Goal: Task Accomplishment & Management: Use online tool/utility

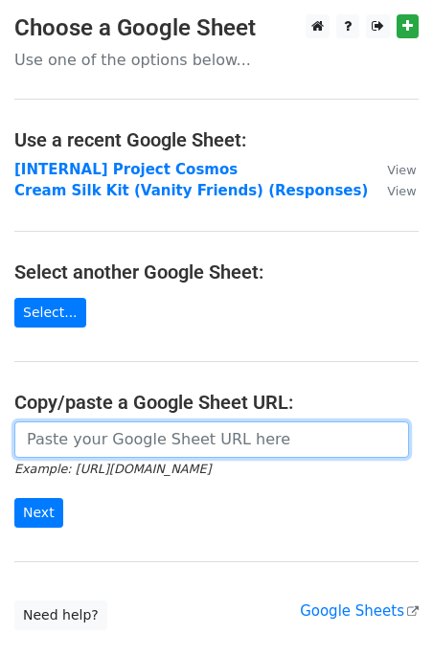
click at [175, 430] on input "url" at bounding box center [211, 439] width 395 height 36
paste input "https://docs.google.com/spreadsheets/d/1mz3aE3BxAPWgDY9iVTWrJ2v6tBkAhn2bxlPh1uc…"
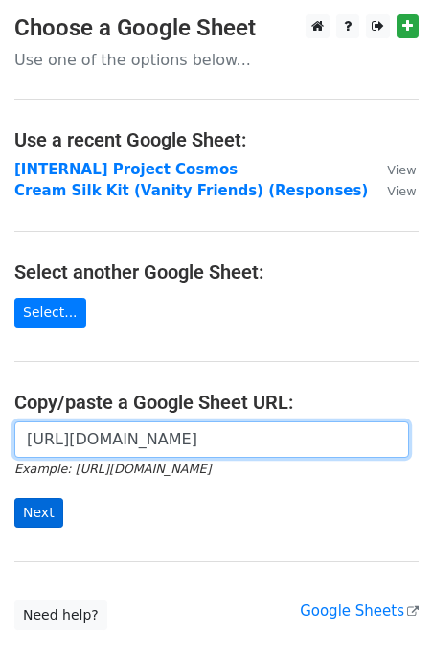
type input "https://docs.google.com/spreadsheets/d/1mz3aE3BxAPWgDY9iVTWrJ2v6tBkAhn2bxlPh1uc…"
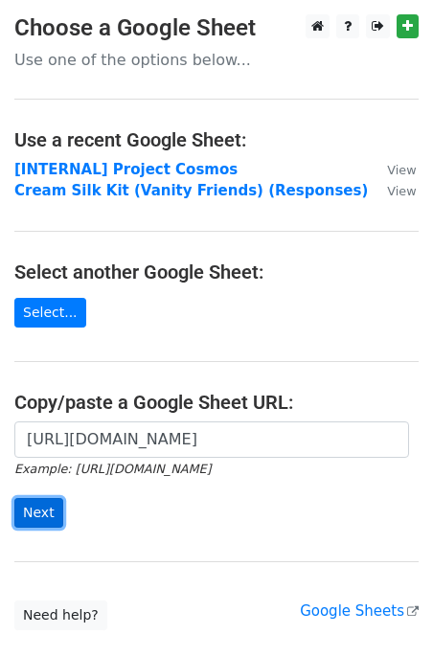
scroll to position [0, 0]
click at [50, 498] on input "Next" at bounding box center [38, 513] width 49 height 30
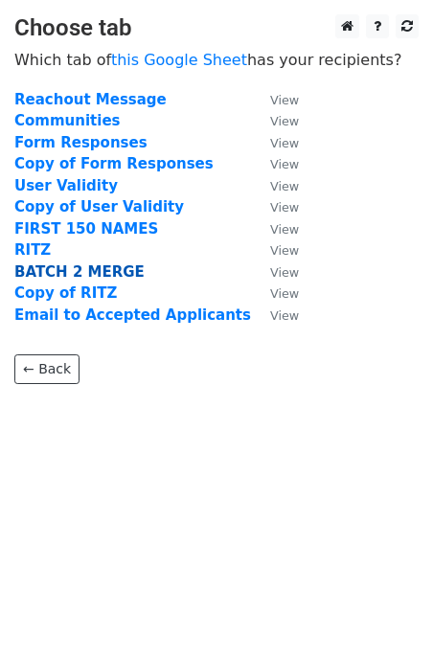
click at [105, 278] on strong "BATCH 2 MERGE" at bounding box center [79, 271] width 130 height 17
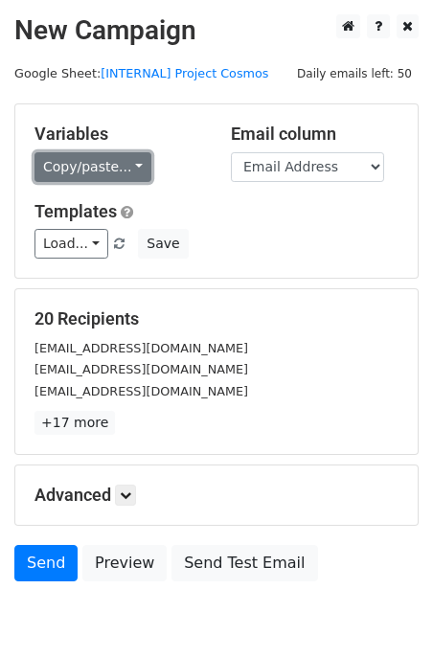
click at [100, 158] on link "Copy/paste..." at bounding box center [92, 167] width 117 height 30
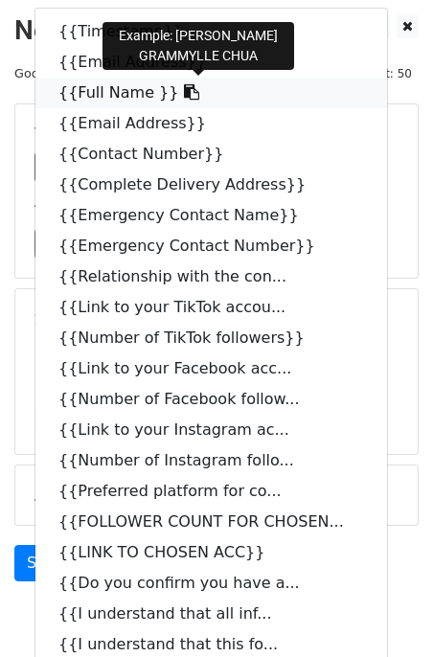
click at [99, 95] on link "{{Full Name }}" at bounding box center [211, 93] width 352 height 31
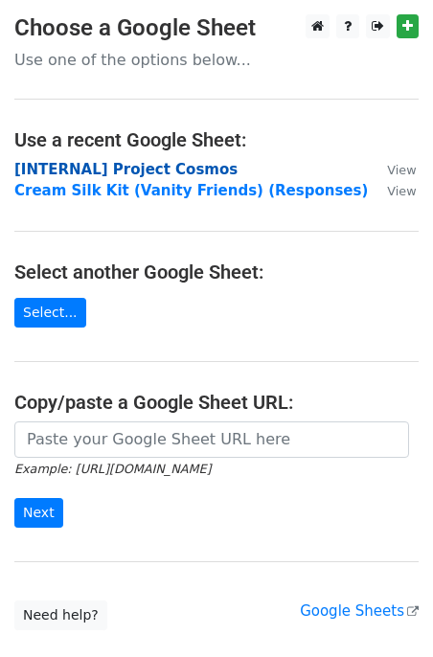
click at [154, 162] on strong "[INTERNAL] Project Cosmos" at bounding box center [125, 169] width 223 height 17
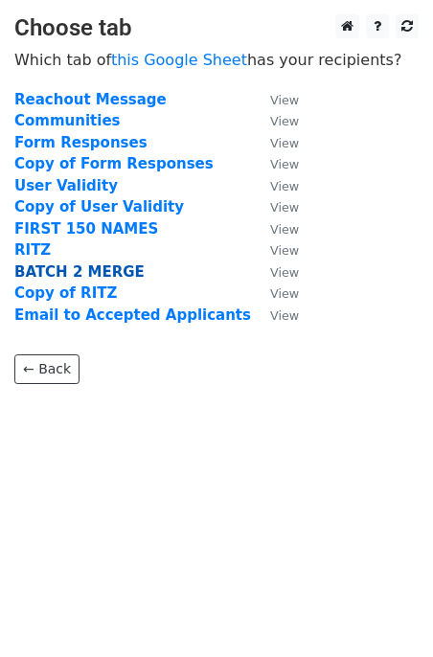
click at [73, 272] on strong "BATCH 2 MERGE" at bounding box center [79, 271] width 130 height 17
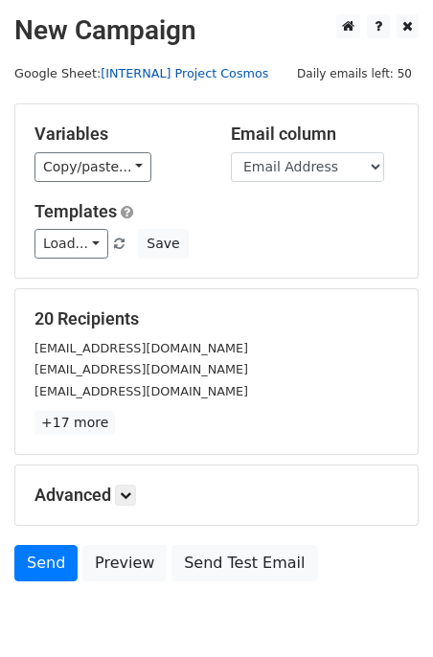
click at [133, 78] on link "[INTERNAL] Project Cosmos" at bounding box center [185, 73] width 168 height 14
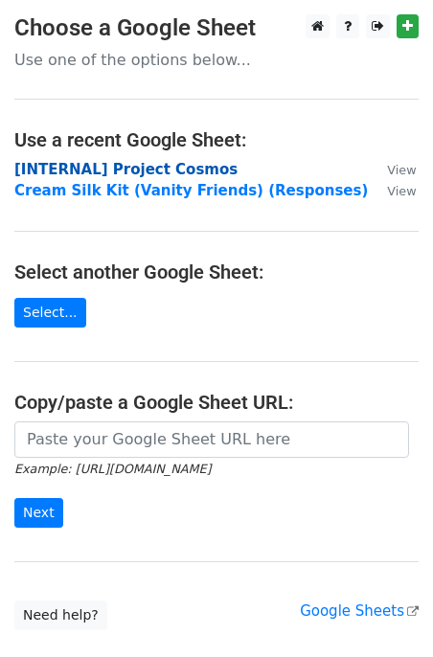
click at [154, 169] on strong "[INTERNAL] Project Cosmos" at bounding box center [125, 169] width 223 height 17
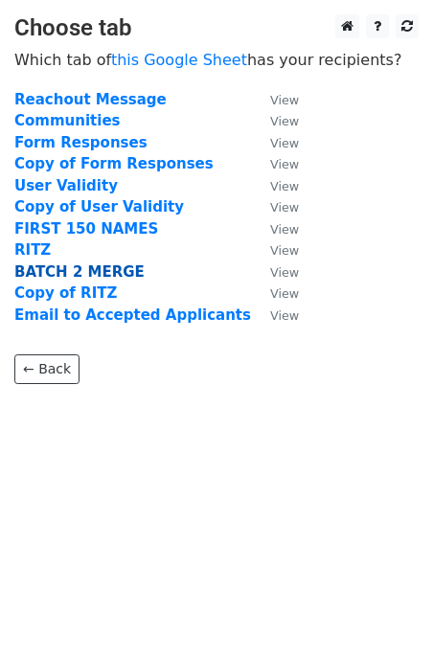
click at [53, 270] on strong "BATCH 2 MERGE" at bounding box center [79, 271] width 130 height 17
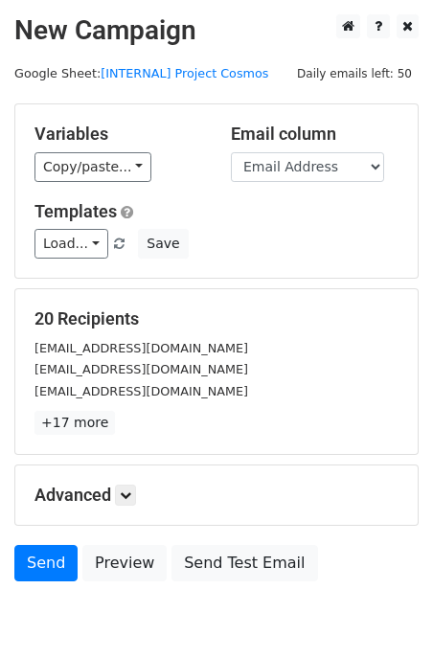
click at [253, 424] on p "+17 more" at bounding box center [216, 423] width 364 height 24
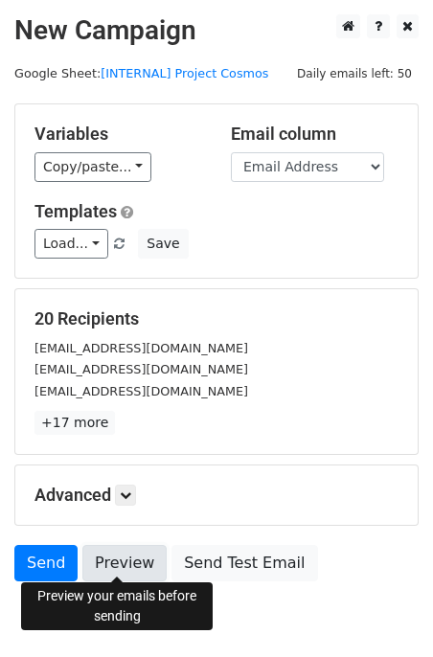
click at [115, 562] on link "Preview" at bounding box center [124, 563] width 84 height 36
click at [139, 555] on link "Preview" at bounding box center [124, 563] width 84 height 36
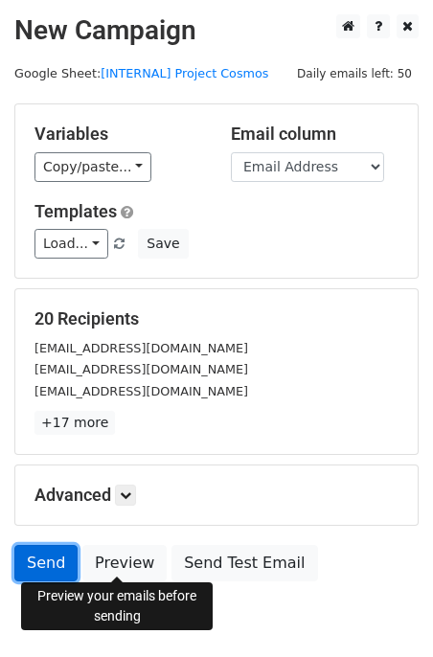
click at [54, 561] on link "Send" at bounding box center [45, 563] width 63 height 36
